Goal: Information Seeking & Learning: Check status

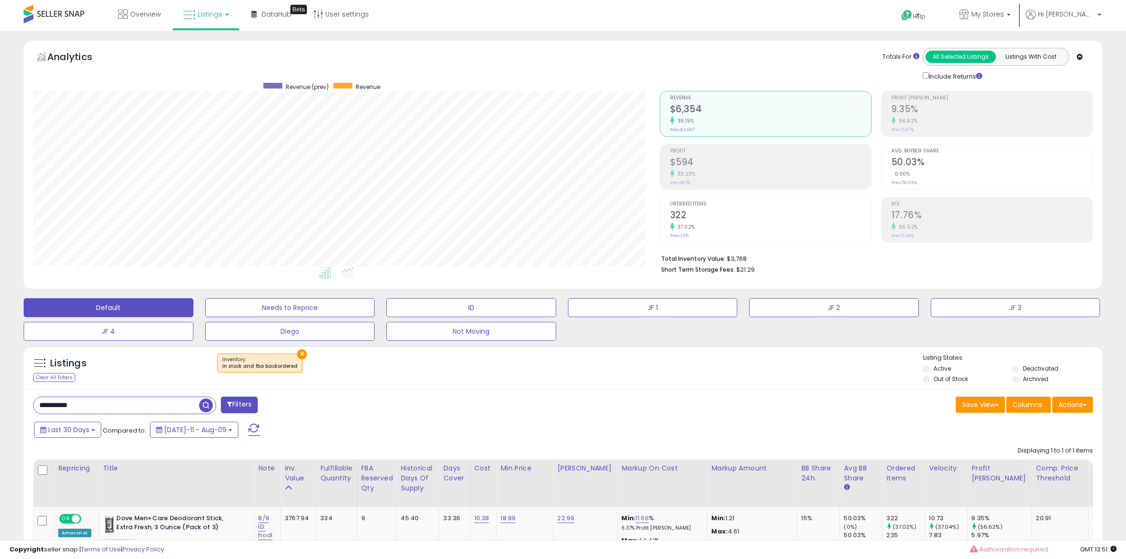
select select "**"
click at [136, 397] on input "**********" at bounding box center [117, 405] width 166 height 17
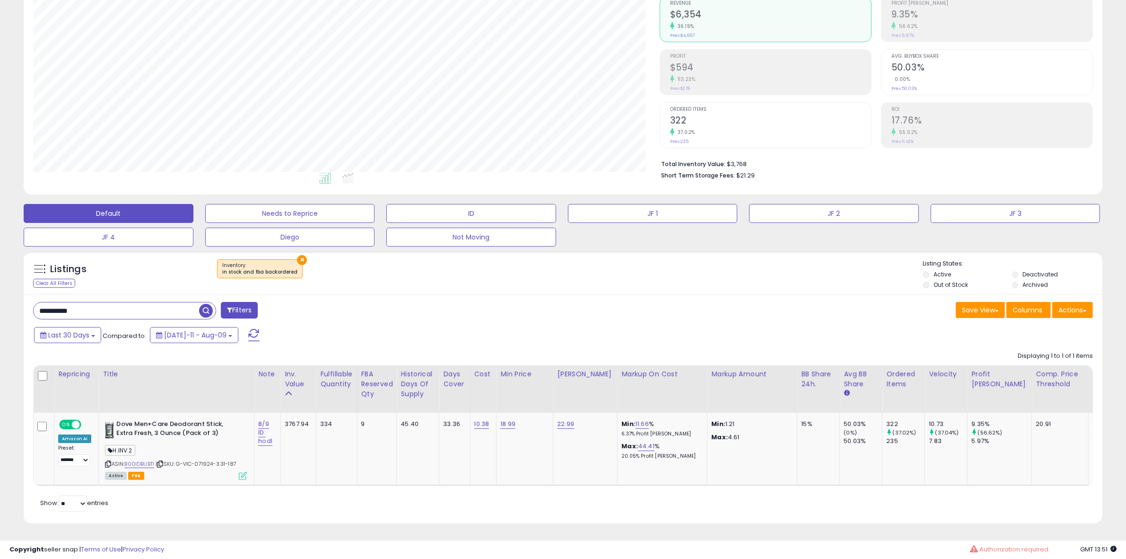
scroll to position [194, 627]
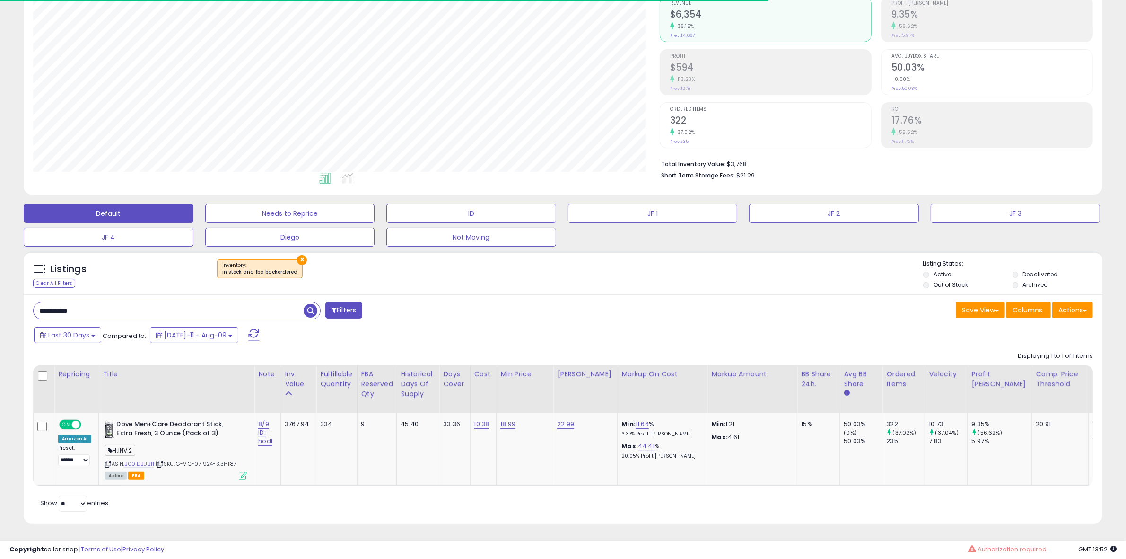
paste input "text"
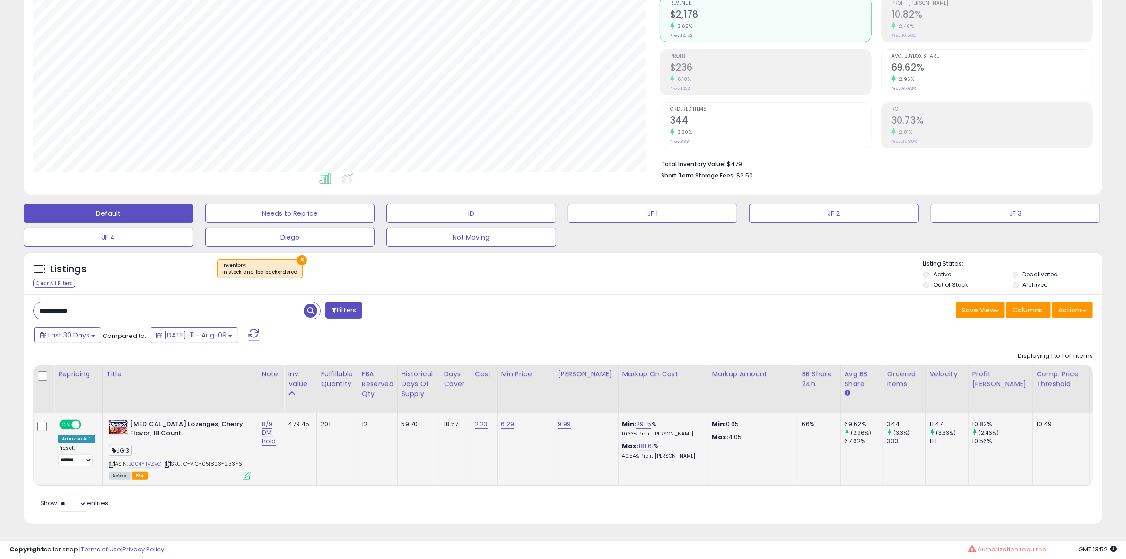
click at [243, 472] on icon at bounding box center [247, 476] width 8 height 8
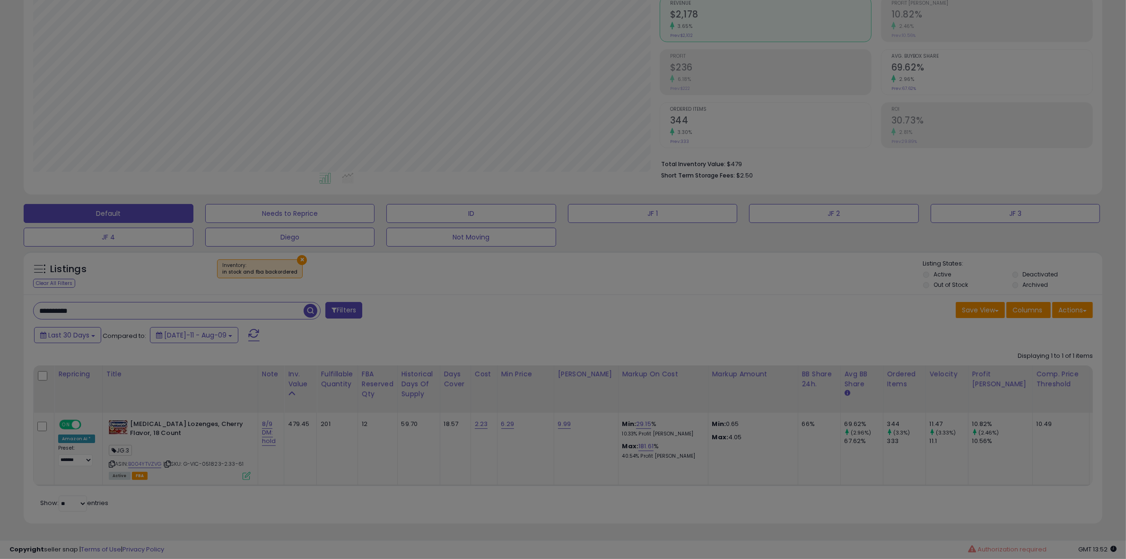
scroll to position [194, 631]
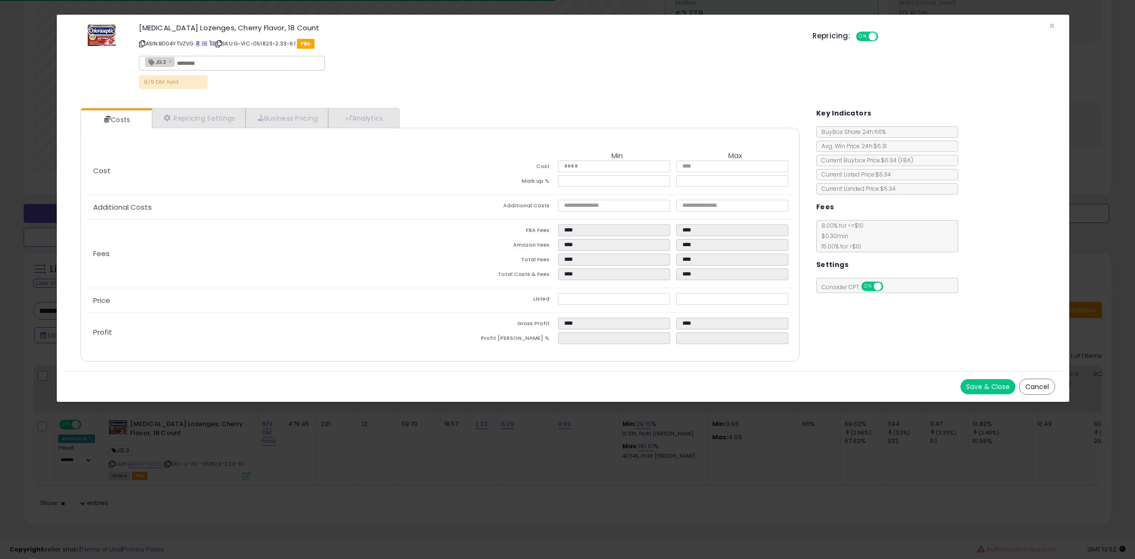
click at [267, 466] on div "× Close [MEDICAL_DATA] Lozenges, Cherry Flavor, 18 Count ASIN: B004YTVZVG | SKU…" at bounding box center [567, 279] width 1135 height 559
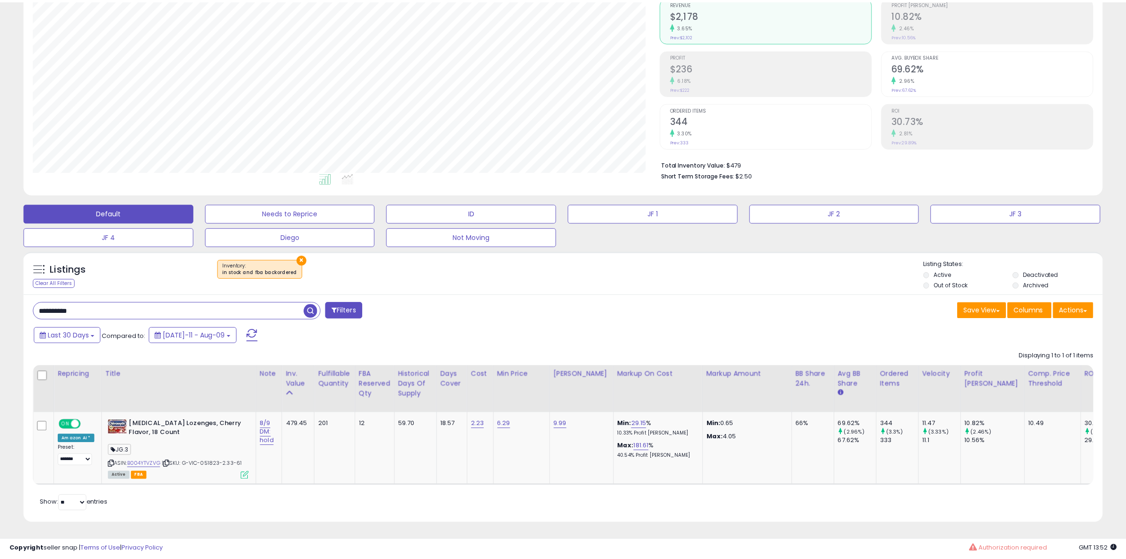
scroll to position [472769, 472336]
click at [96, 310] on div "**********" at bounding box center [177, 310] width 288 height 17
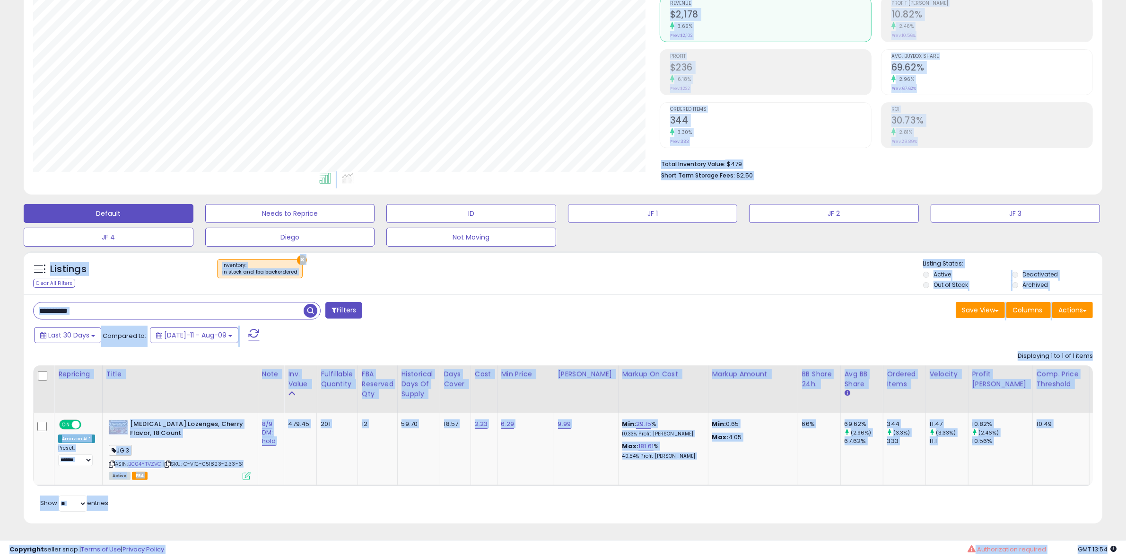
click at [96, 303] on input "**********" at bounding box center [169, 310] width 270 height 17
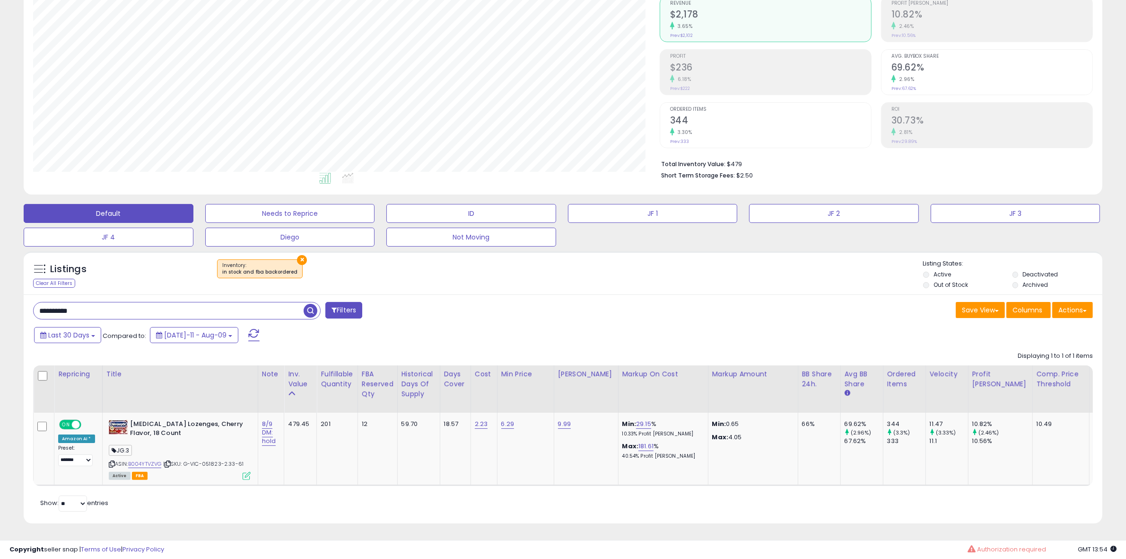
paste input "text"
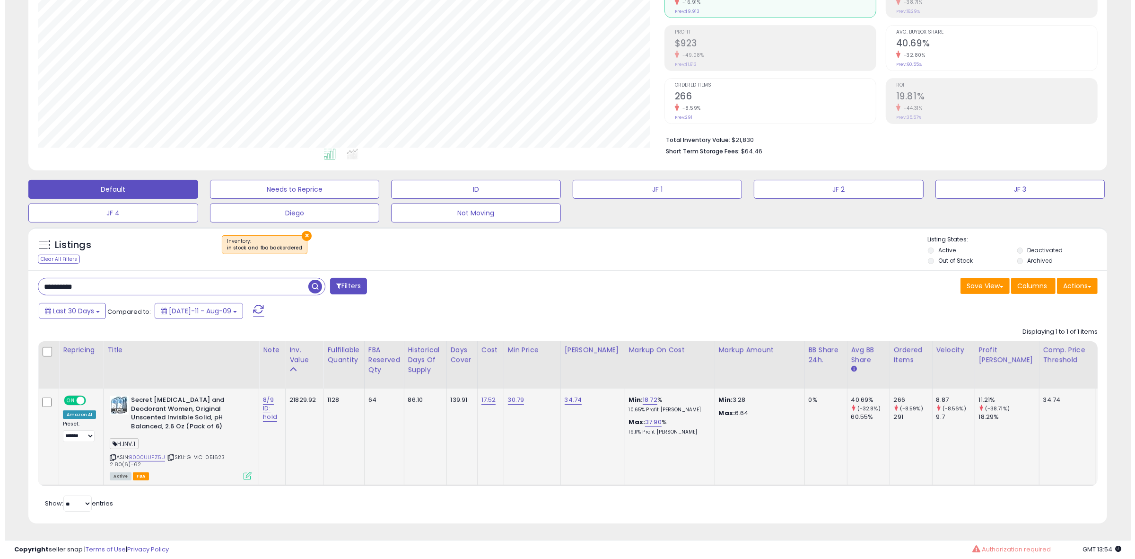
scroll to position [194, 627]
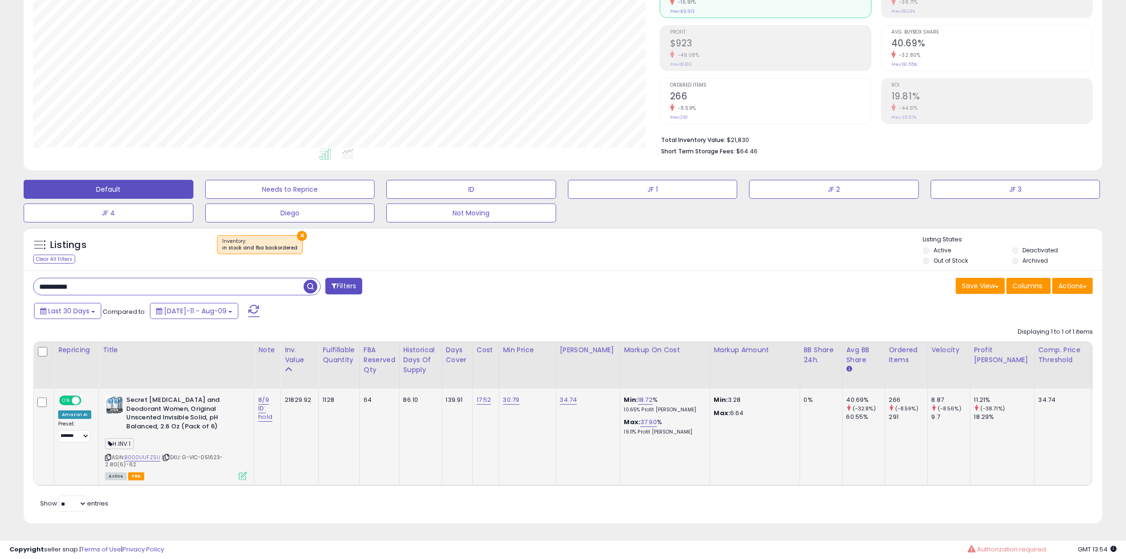
click at [241, 472] on icon at bounding box center [243, 476] width 8 height 8
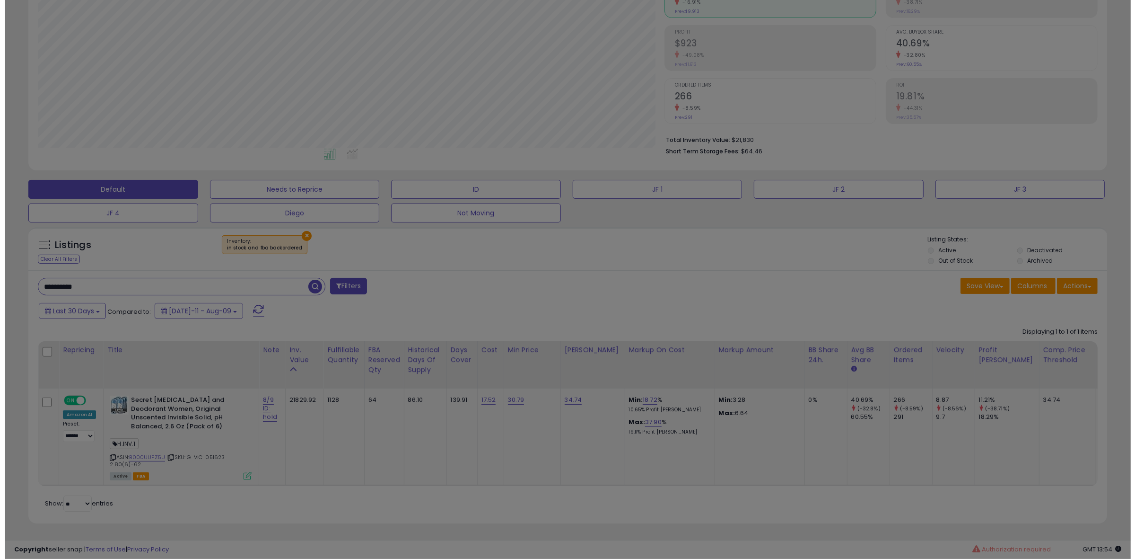
scroll to position [194, 631]
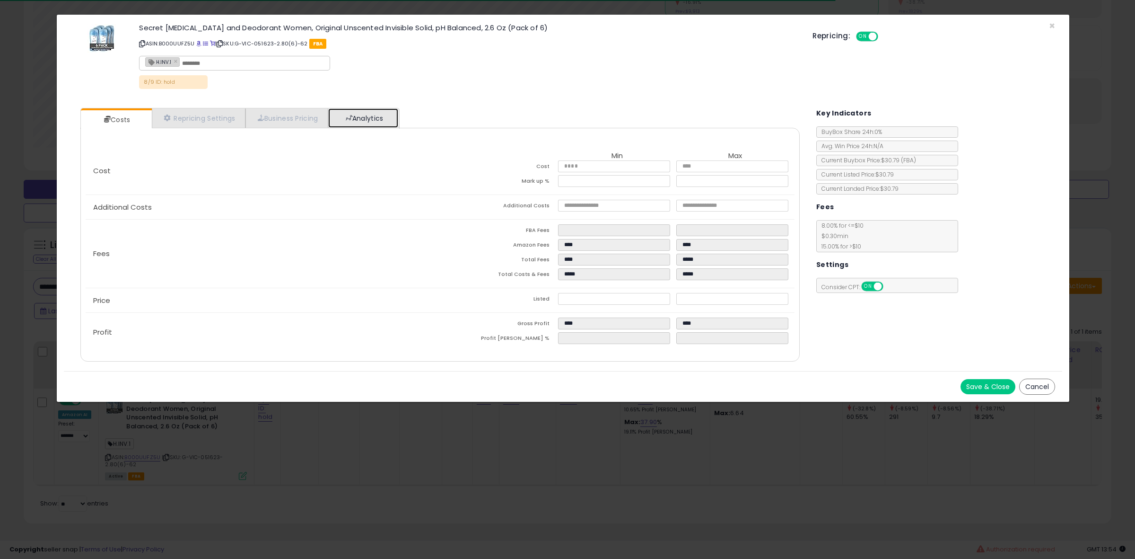
click at [360, 112] on link "Analytics" at bounding box center [363, 117] width 70 height 19
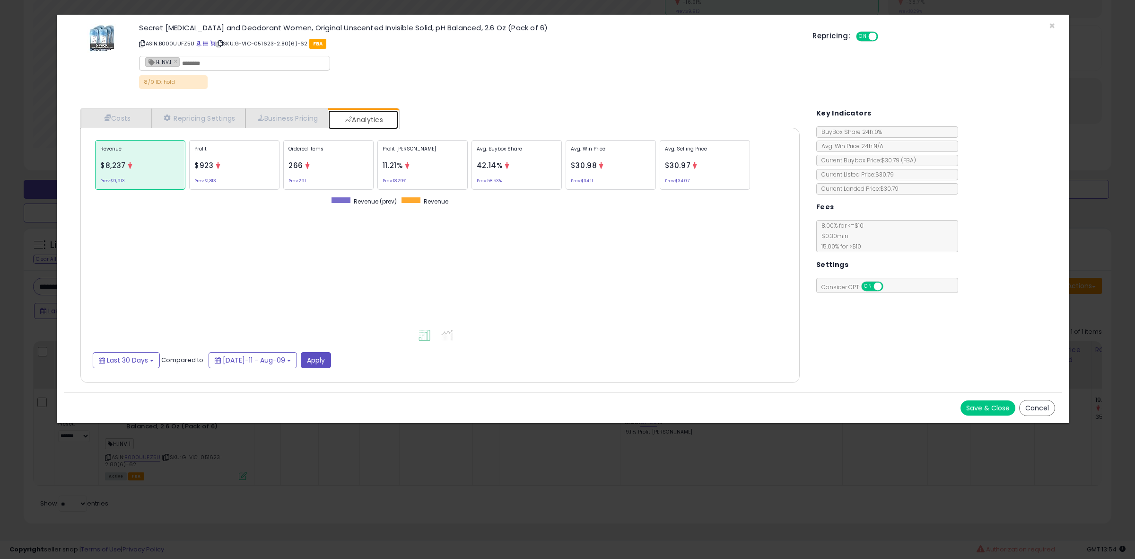
scroll to position [291, 738]
click at [501, 166] on span "42.14%" at bounding box center [490, 165] width 26 height 10
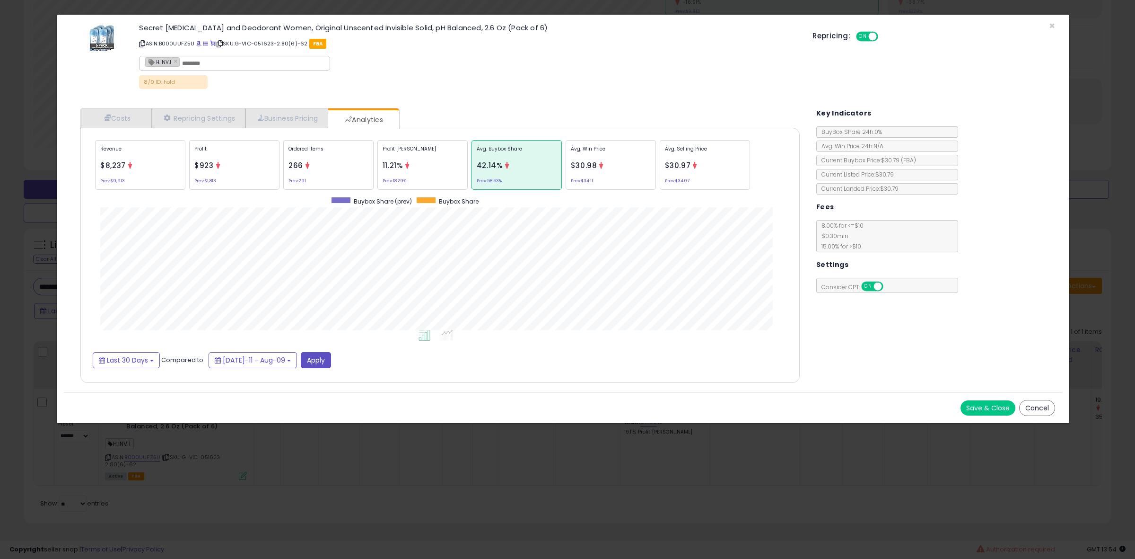
click at [330, 184] on div "Ordered Items 266 Prev: 291" at bounding box center [328, 165] width 90 height 50
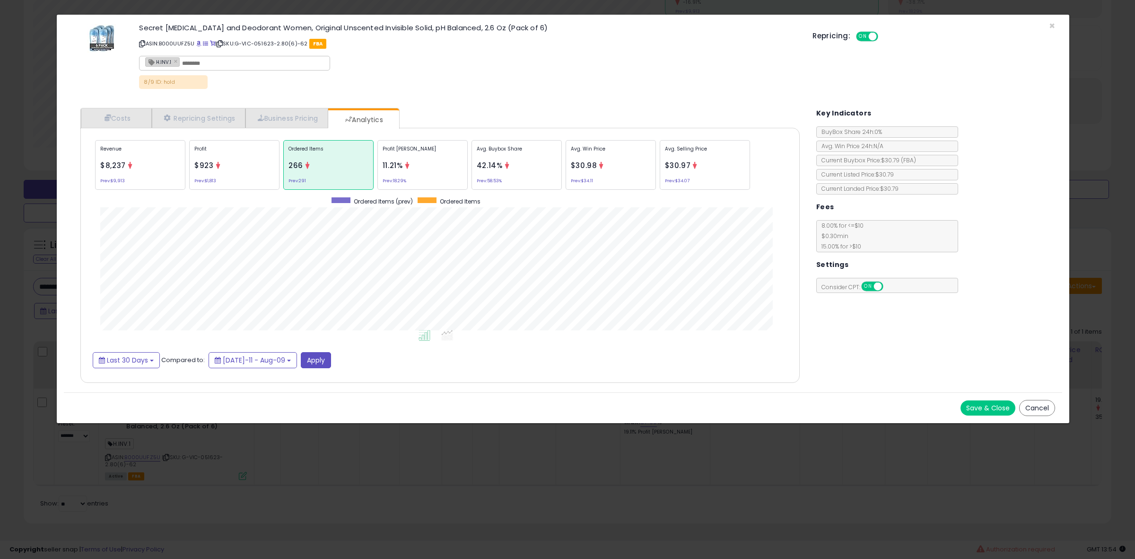
click at [503, 175] on div "Avg. Buybox Share 42.14% Prev: 58.53%" at bounding box center [517, 165] width 90 height 50
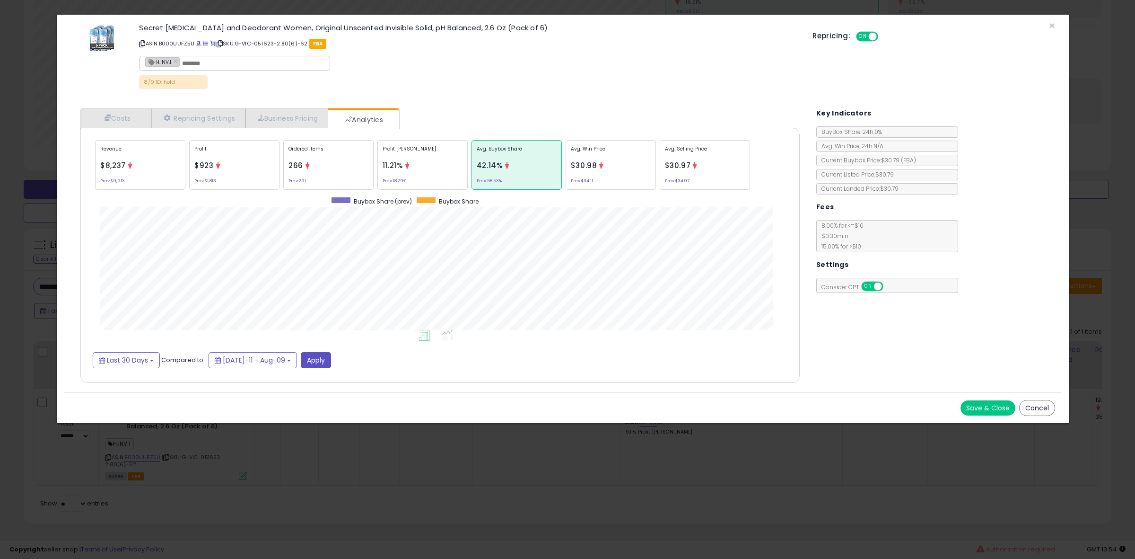
click at [672, 155] on p "Avg. Selling Price" at bounding box center [705, 152] width 80 height 14
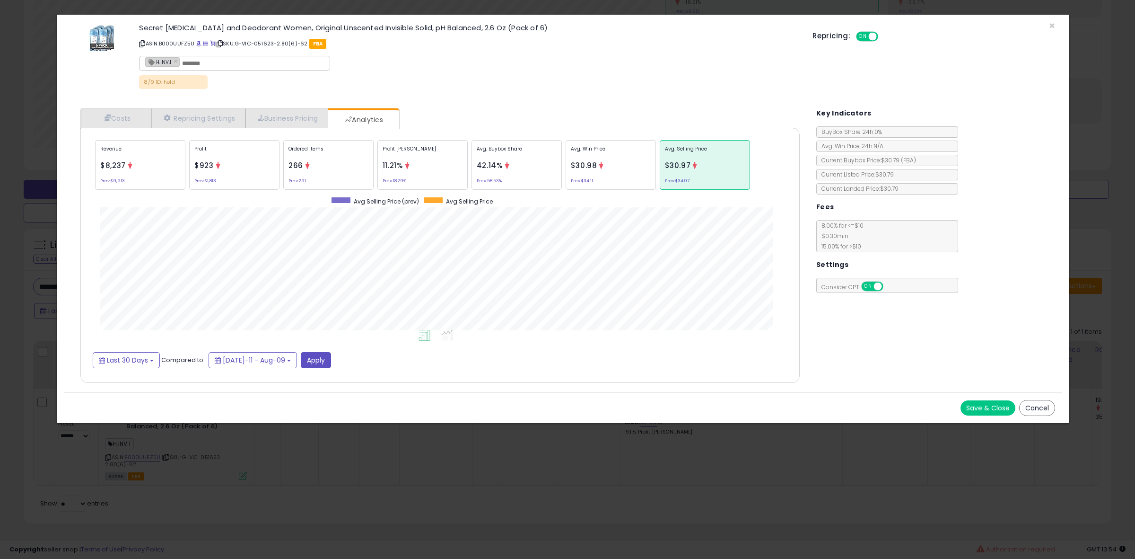
click at [85, 458] on div "× Close Secret [MEDICAL_DATA] and Deodorant Women, Original Unscented Invisible…" at bounding box center [567, 279] width 1135 height 559
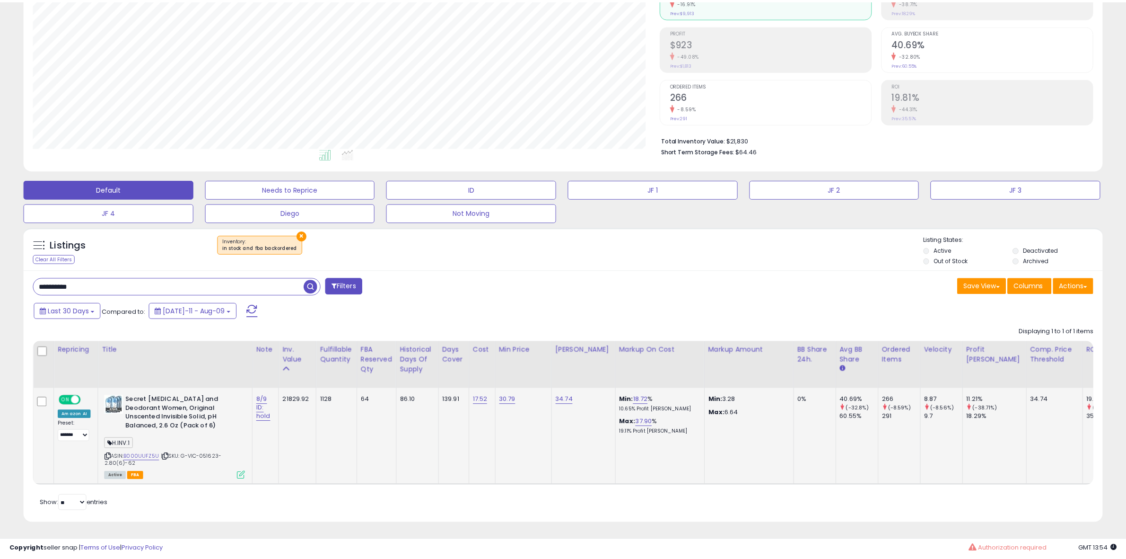
scroll to position [472769, 472336]
click at [131, 453] on link "B000UUFZ5U" at bounding box center [142, 457] width 36 height 8
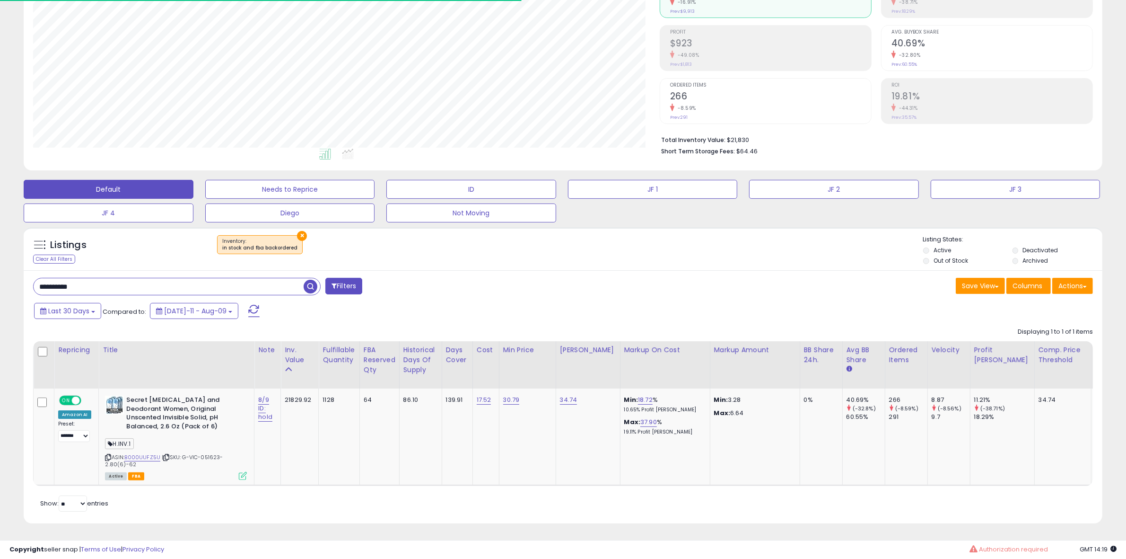
click at [94, 280] on input "**********" at bounding box center [169, 286] width 270 height 17
paste input "text"
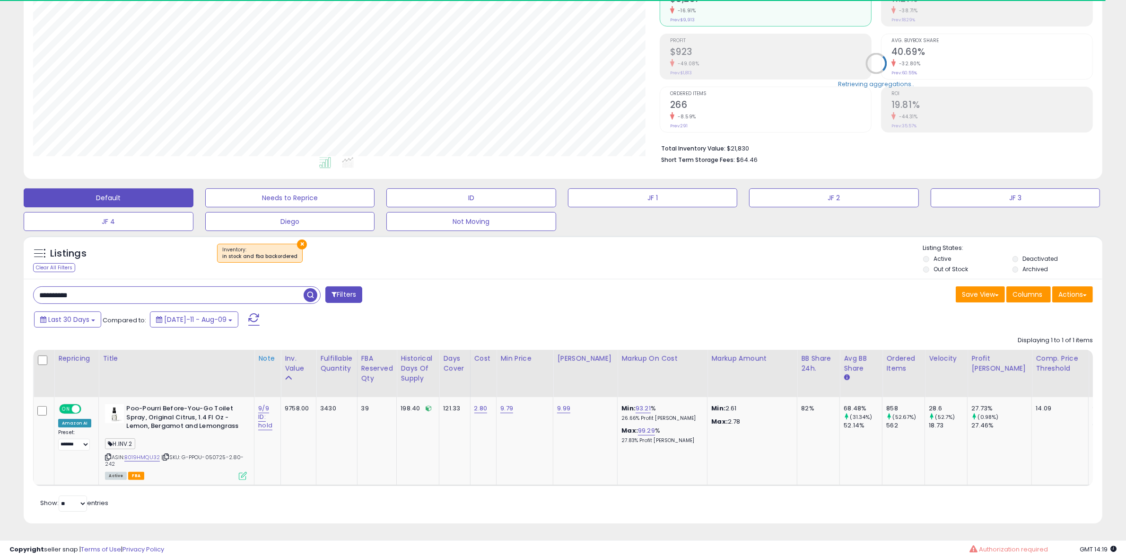
scroll to position [194, 627]
type input "**********"
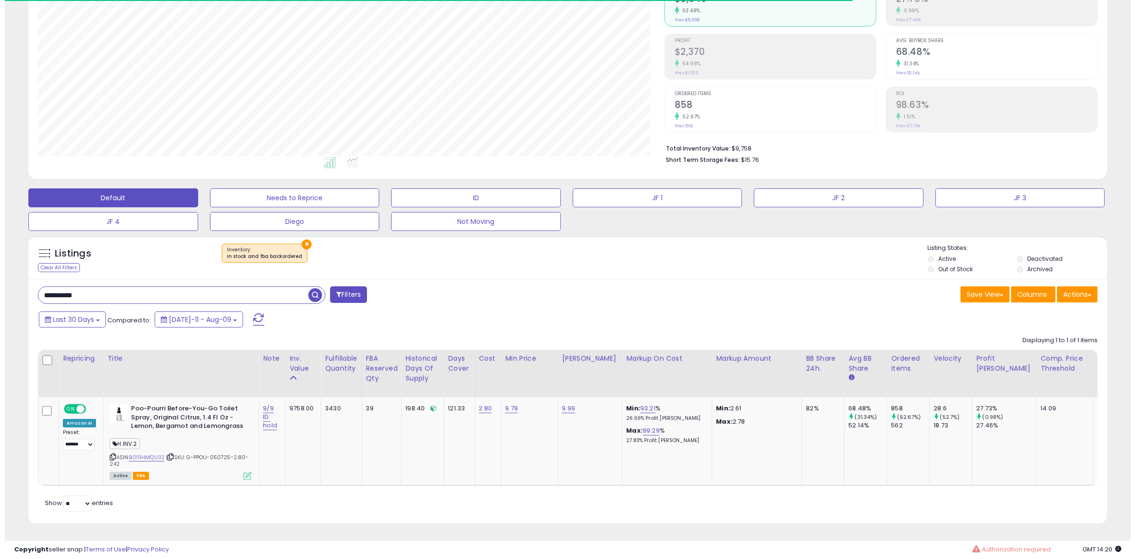
scroll to position [119, 0]
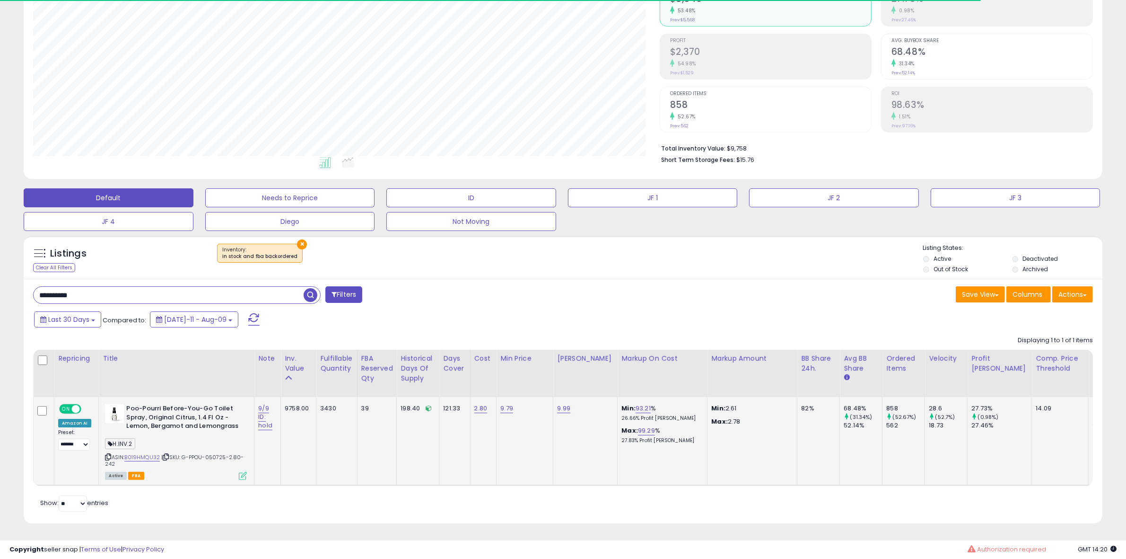
click at [241, 472] on icon at bounding box center [243, 476] width 8 height 8
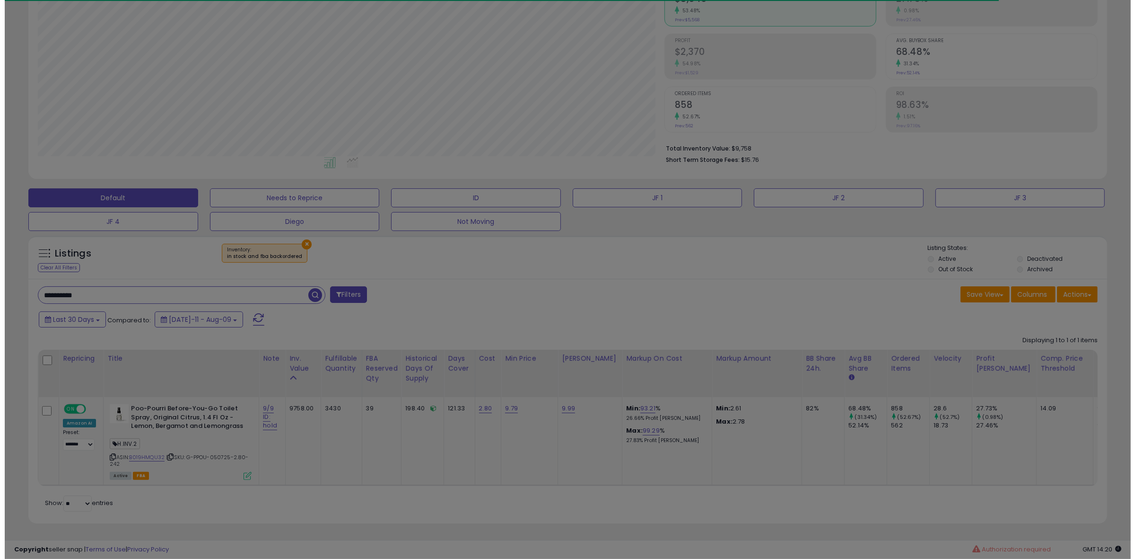
scroll to position [194, 631]
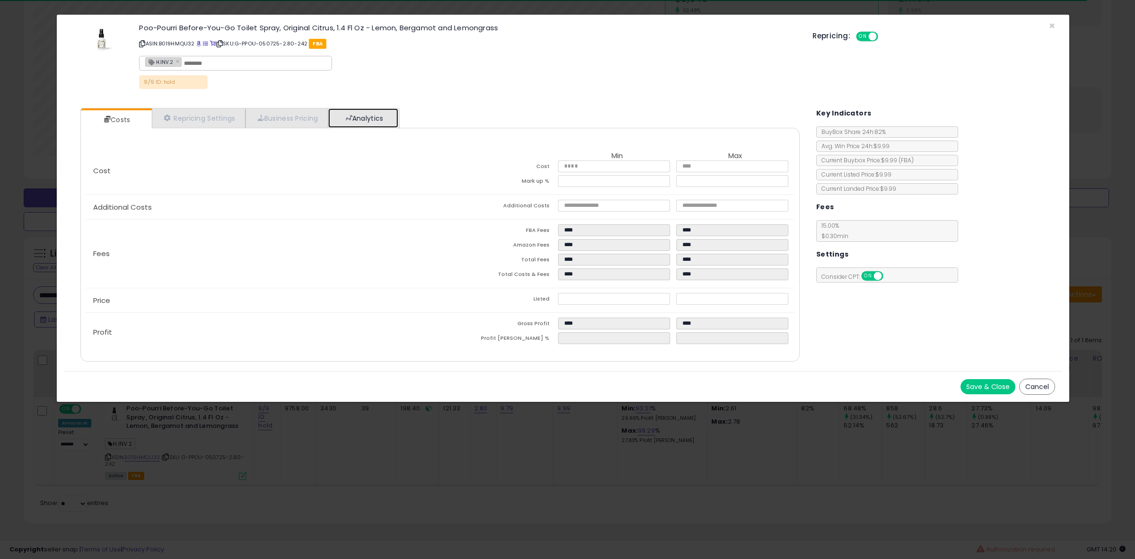
click at [376, 119] on link "Analytics" at bounding box center [363, 117] width 70 height 19
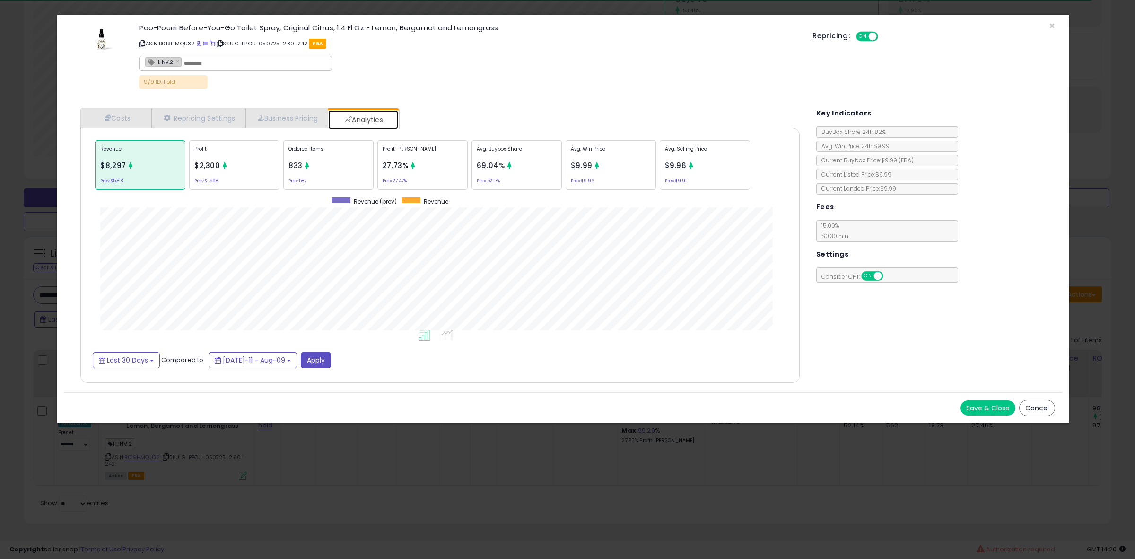
scroll to position [291, 738]
click at [514, 172] on div "Avg. Buybox Share 69.04% Prev: 52.17%" at bounding box center [517, 165] width 90 height 50
